Goal: Register for event/course

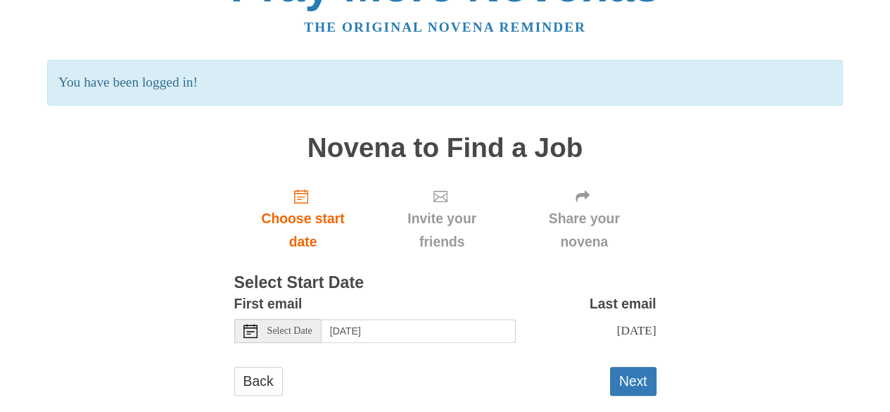
scroll to position [70, 0]
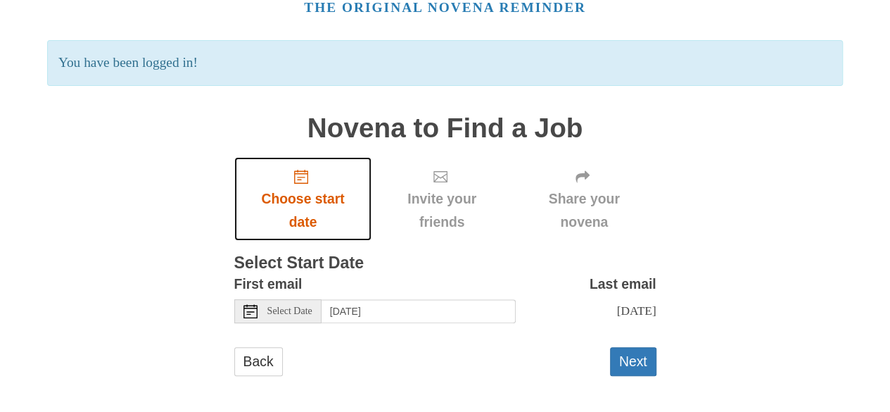
click at [303, 213] on span "Choose start date" at bounding box center [303, 210] width 110 height 46
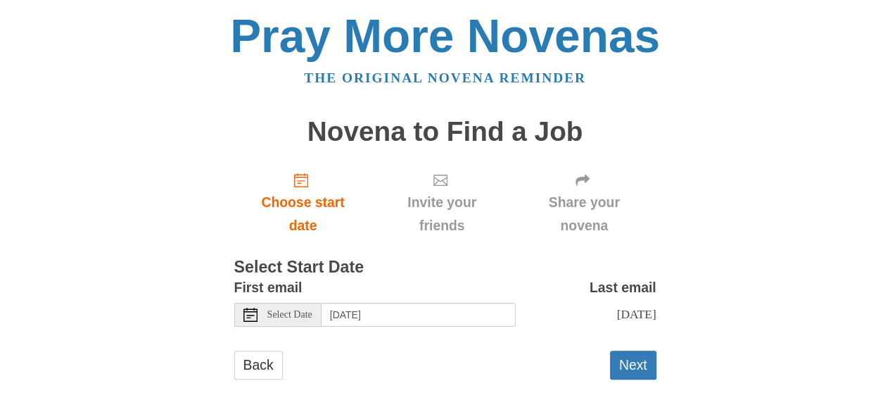
click at [239, 320] on div "Select Date" at bounding box center [277, 315] width 87 height 24
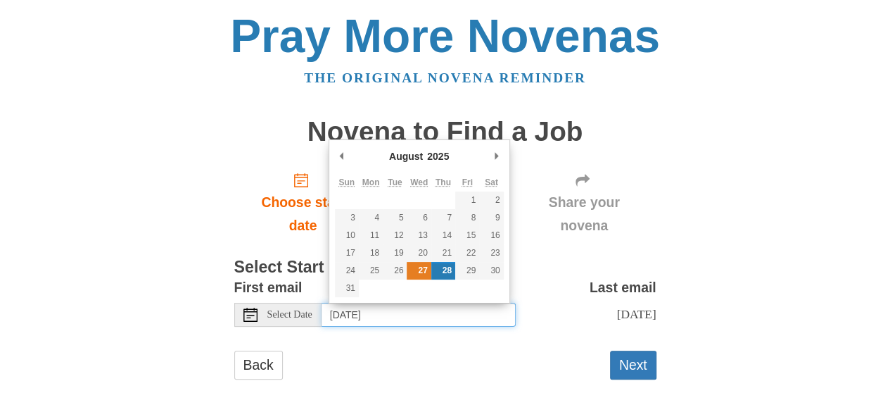
type input "[DATE]"
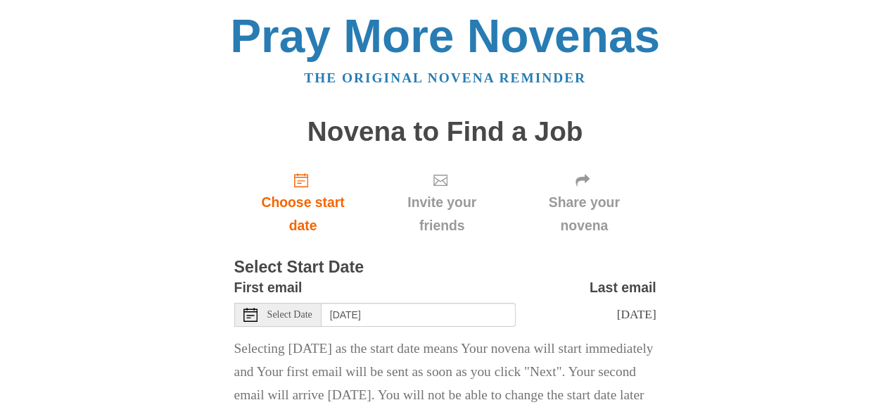
click at [488, 353] on p "Selecting [DATE] as the start date means Your novena will start immediately and…" at bounding box center [445, 372] width 422 height 70
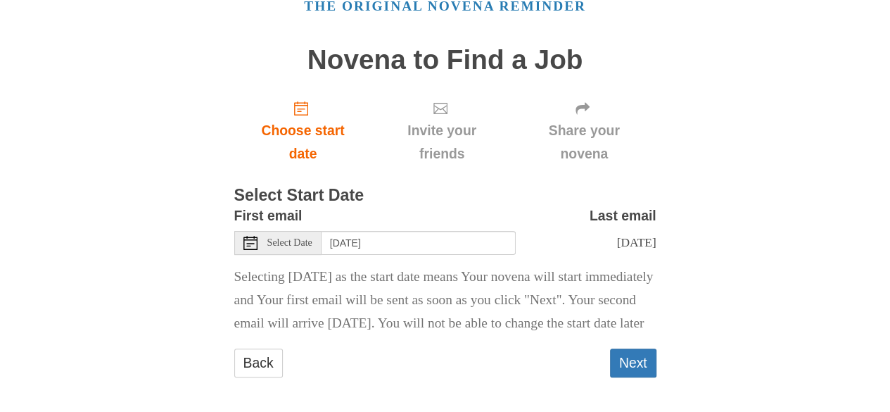
scroll to position [101, 0]
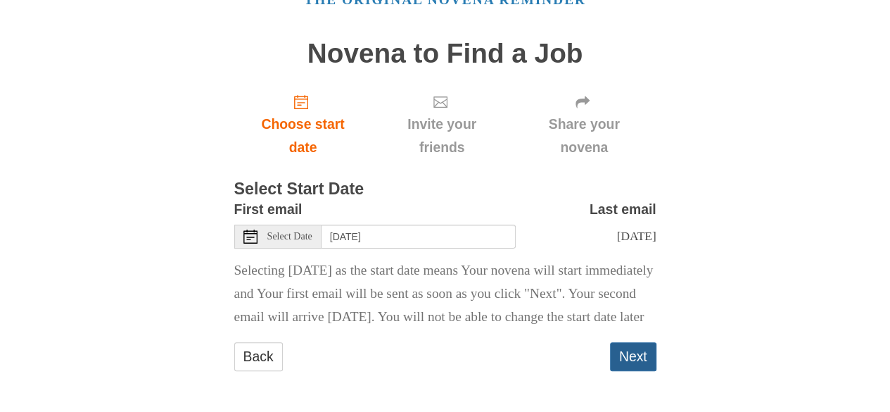
click at [641, 349] on button "Next" at bounding box center [633, 356] width 46 height 29
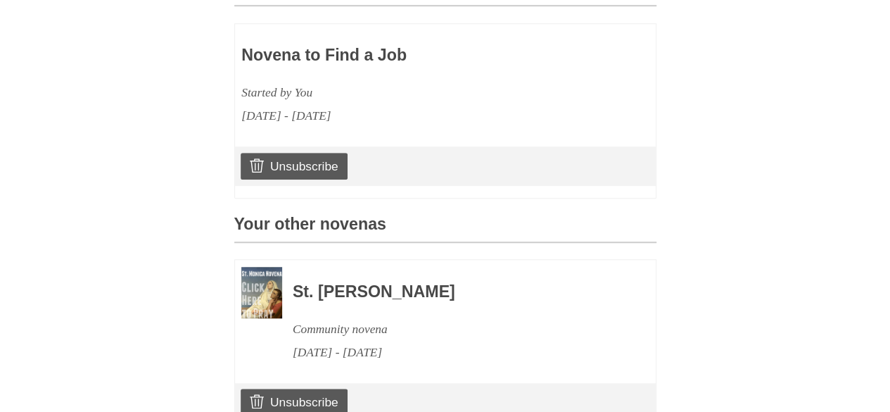
scroll to position [211, 0]
